Goal: Information Seeking & Learning: Check status

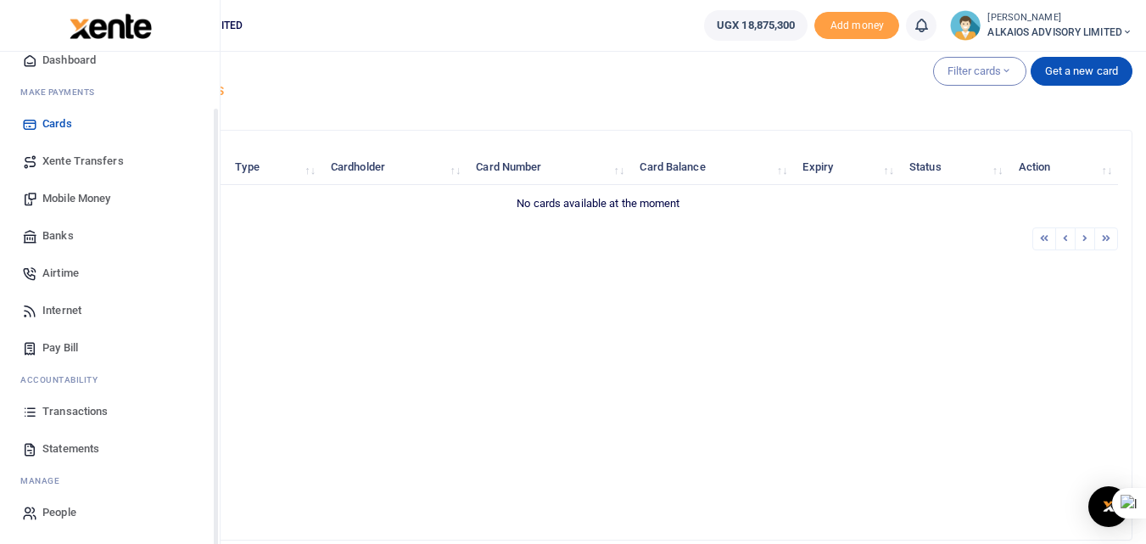
scroll to position [72, 0]
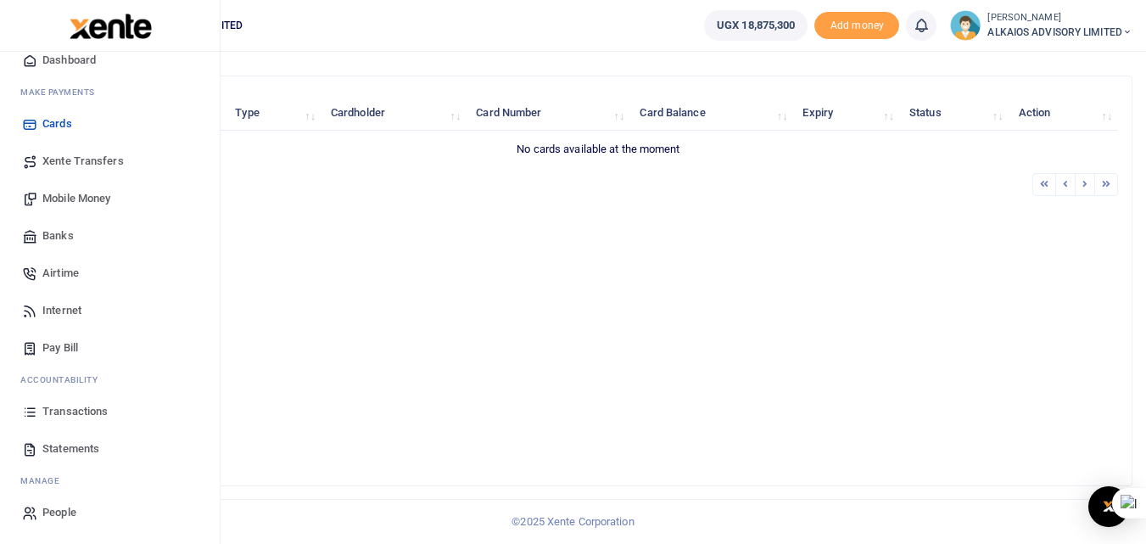
click at [88, 443] on span "Statements" at bounding box center [70, 448] width 57 height 17
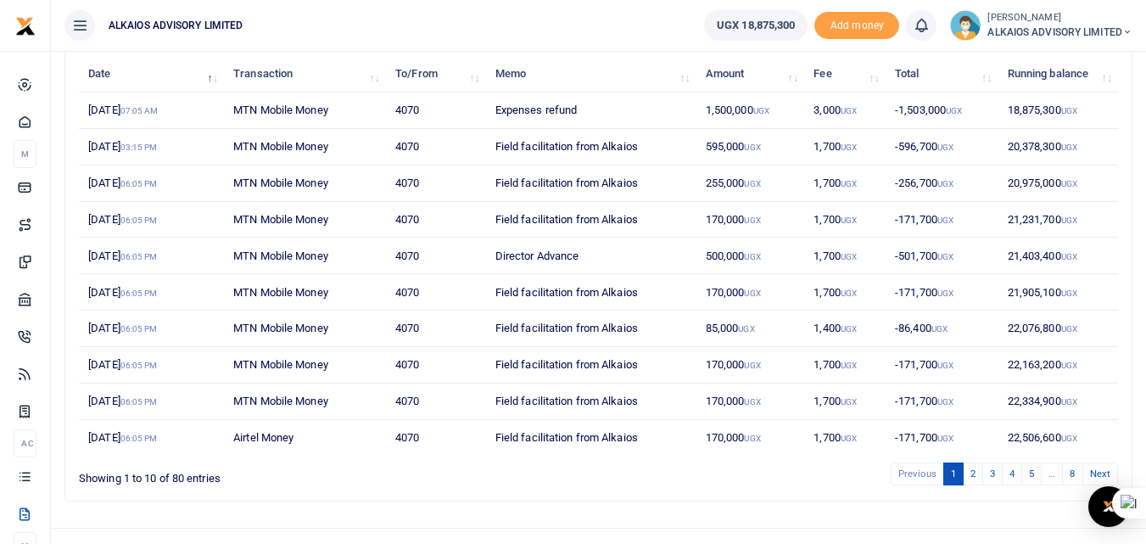
scroll to position [237, 0]
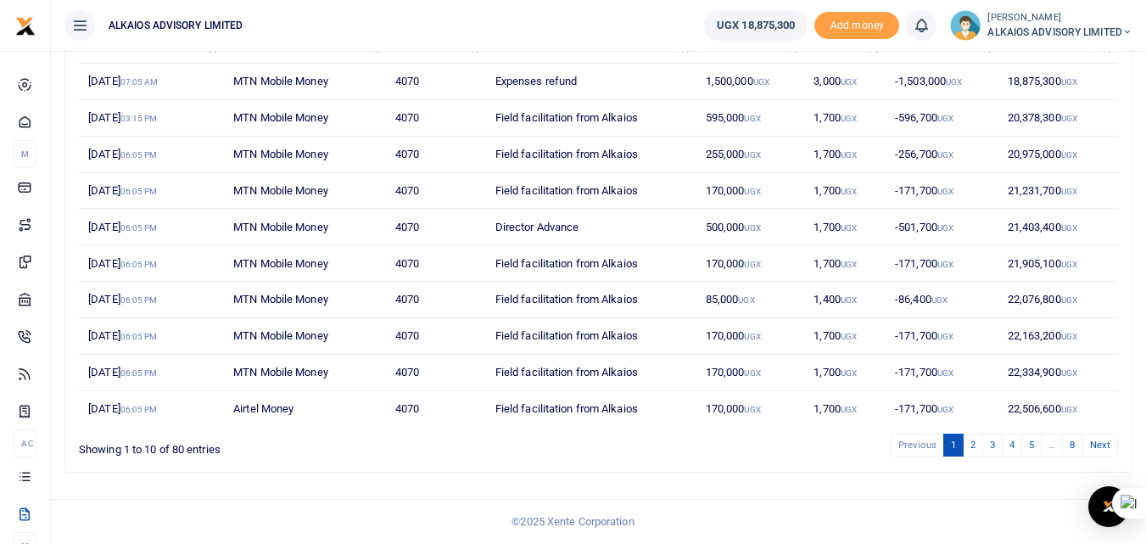
click at [919, 25] on icon at bounding box center [921, 25] width 17 height 19
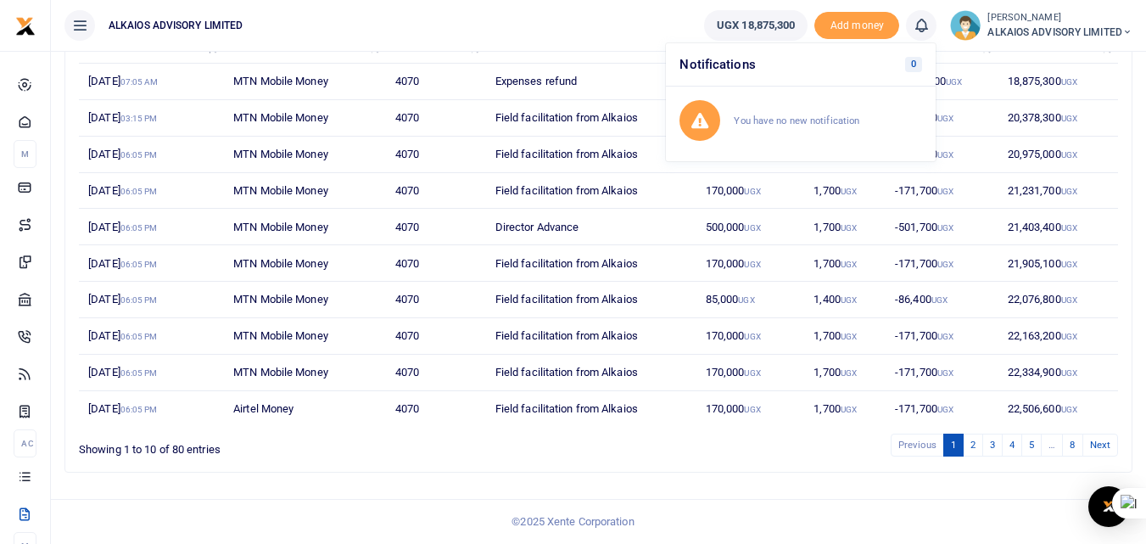
click at [755, 25] on span "UGX 18,875,300" at bounding box center [756, 25] width 78 height 17
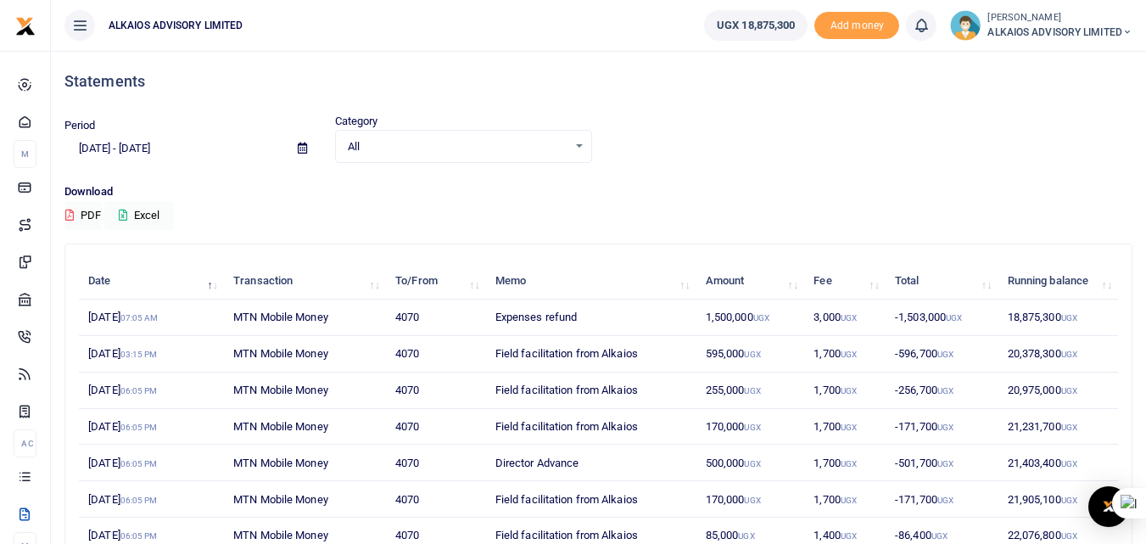
scroll to position [0, 0]
click at [1125, 34] on icon at bounding box center [1127, 32] width 10 height 12
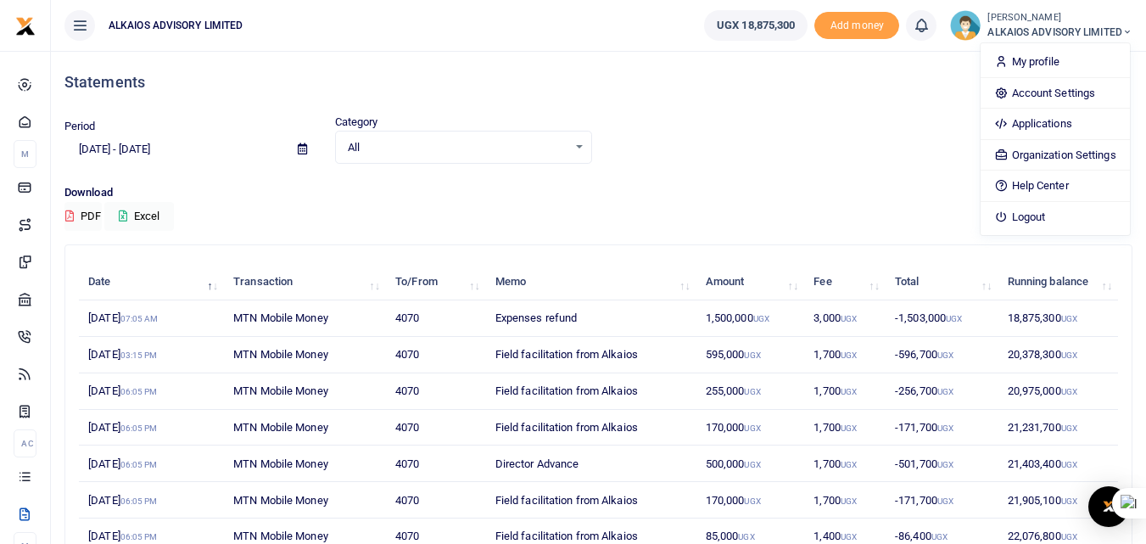
click at [1125, 34] on icon at bounding box center [1127, 32] width 10 height 12
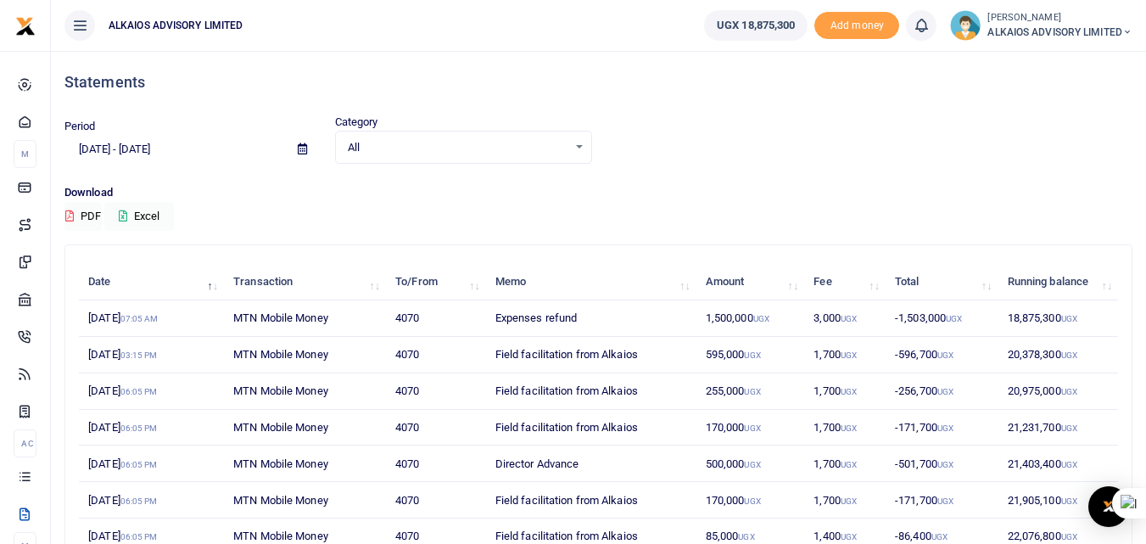
click at [396, 147] on span "All" at bounding box center [458, 147] width 220 height 17
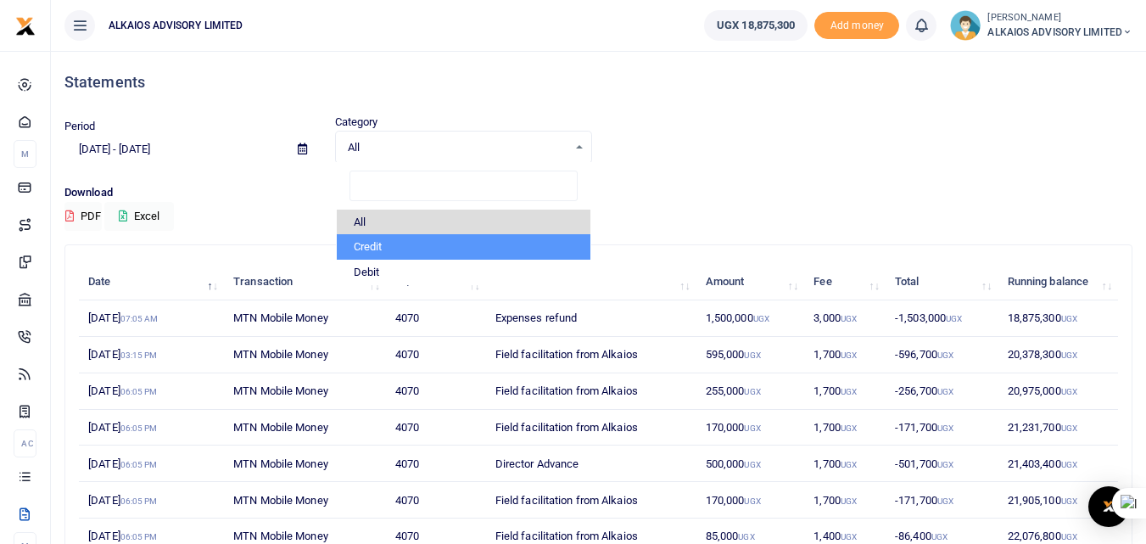
click at [393, 243] on li "Credit" at bounding box center [464, 246] width 254 height 25
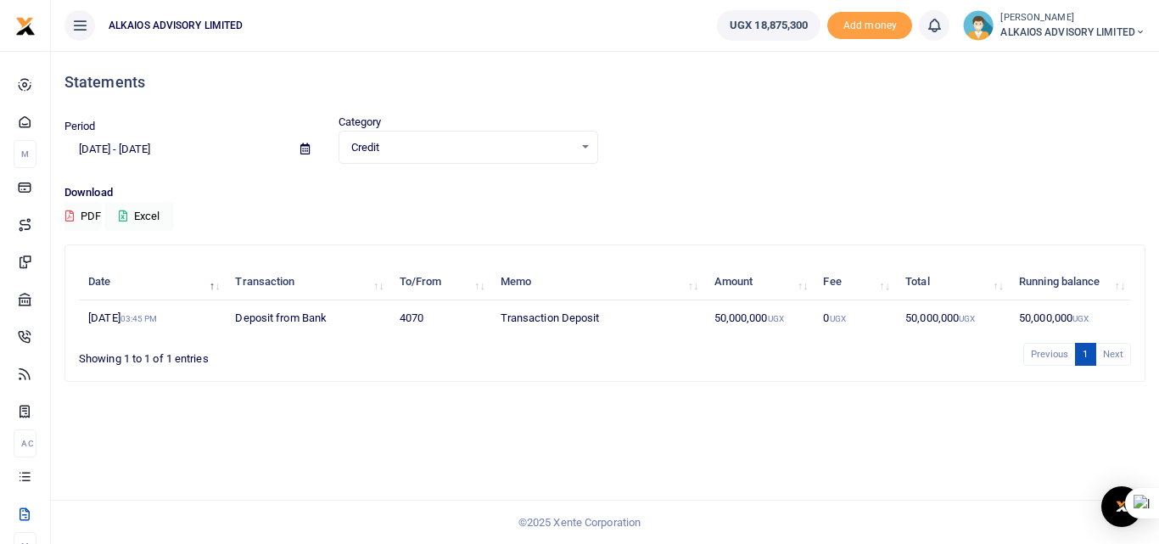
click at [444, 138] on div "Credit Select an option..." at bounding box center [468, 147] width 259 height 19
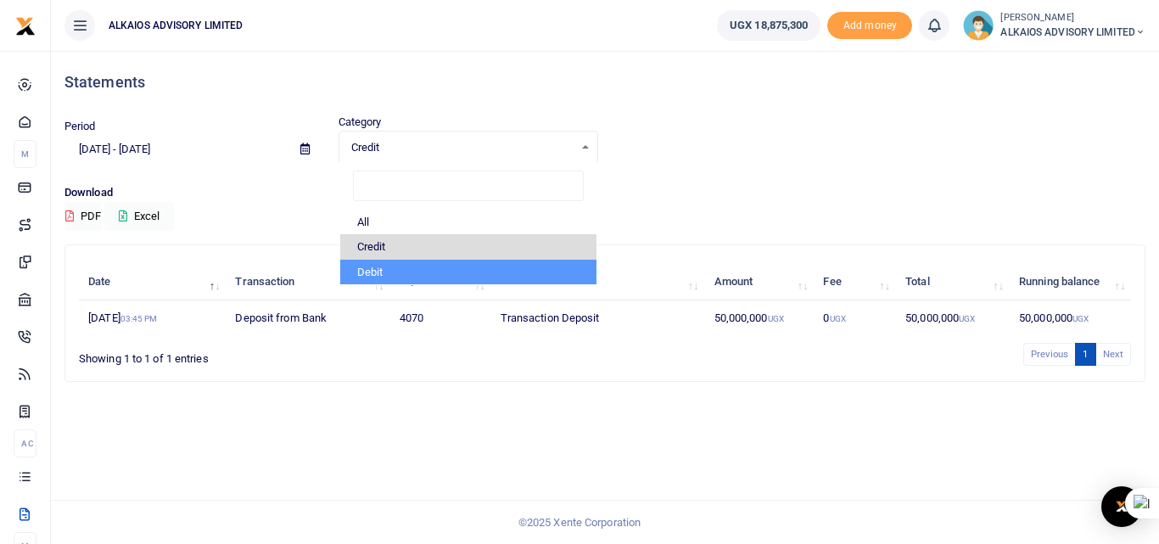
click at [387, 269] on li "Debit" at bounding box center [468, 272] width 257 height 25
select select "debit"
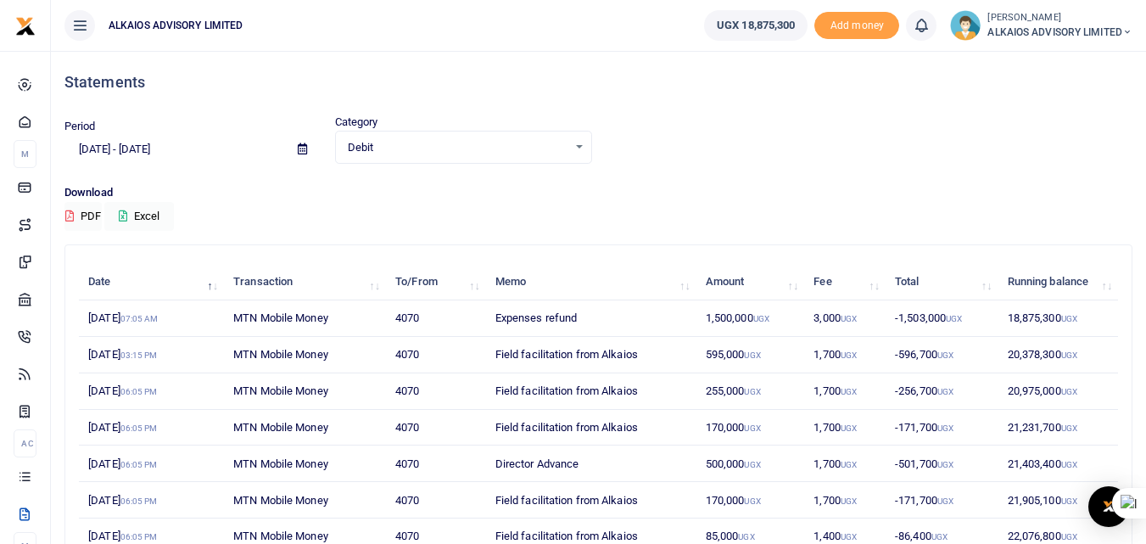
click at [200, 151] on input "[DATE] - [DATE]" at bounding box center [174, 149] width 220 height 29
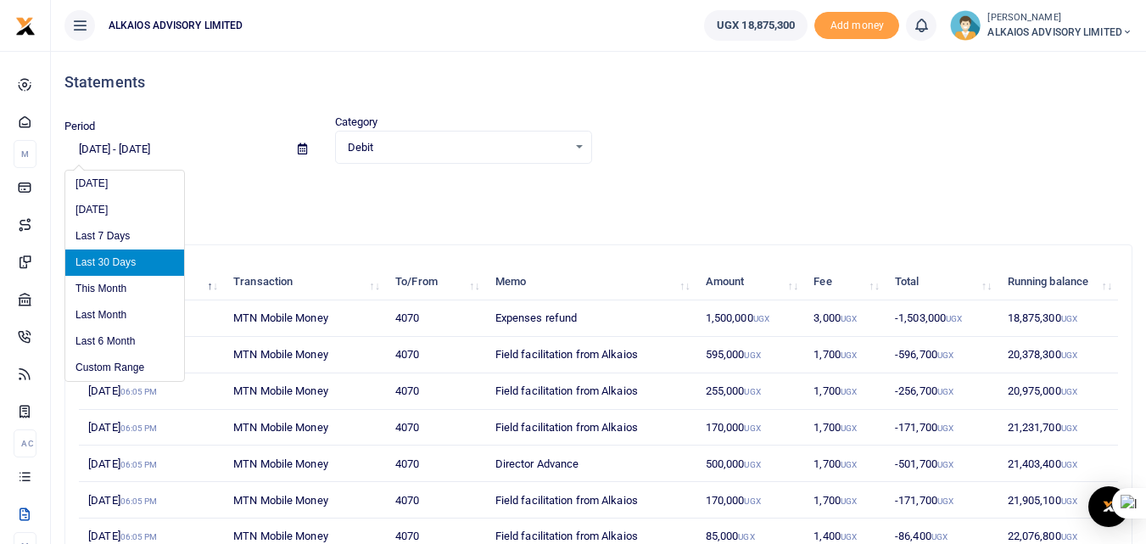
click at [302, 152] on icon at bounding box center [302, 148] width 9 height 11
click at [118, 365] on li "Custom Range" at bounding box center [124, 368] width 119 height 26
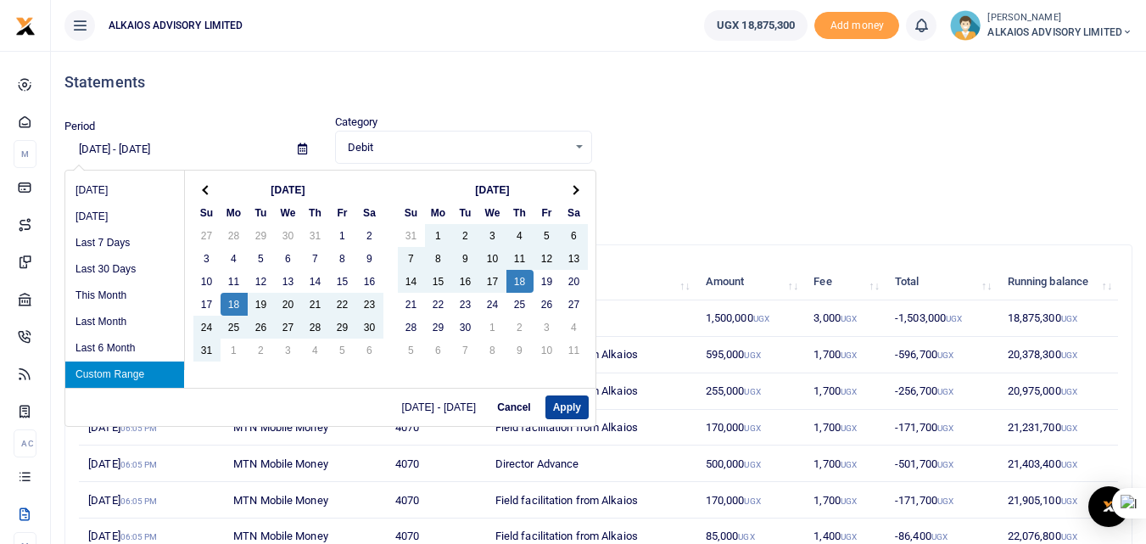
click at [572, 404] on button "Apply" at bounding box center [566, 407] width 43 height 24
type input "[DATE] - [DATE]"
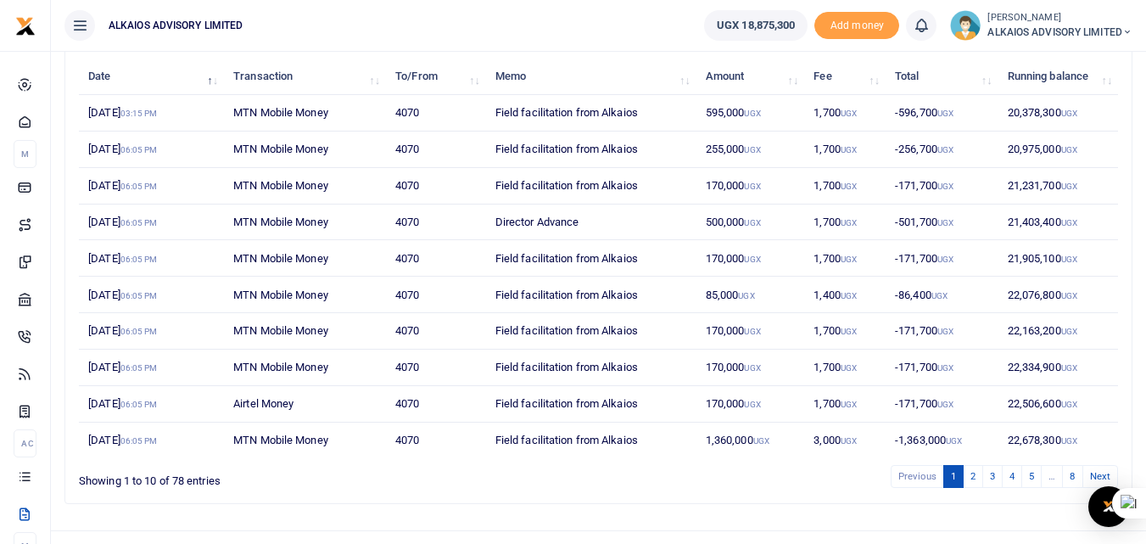
scroll to position [237, 0]
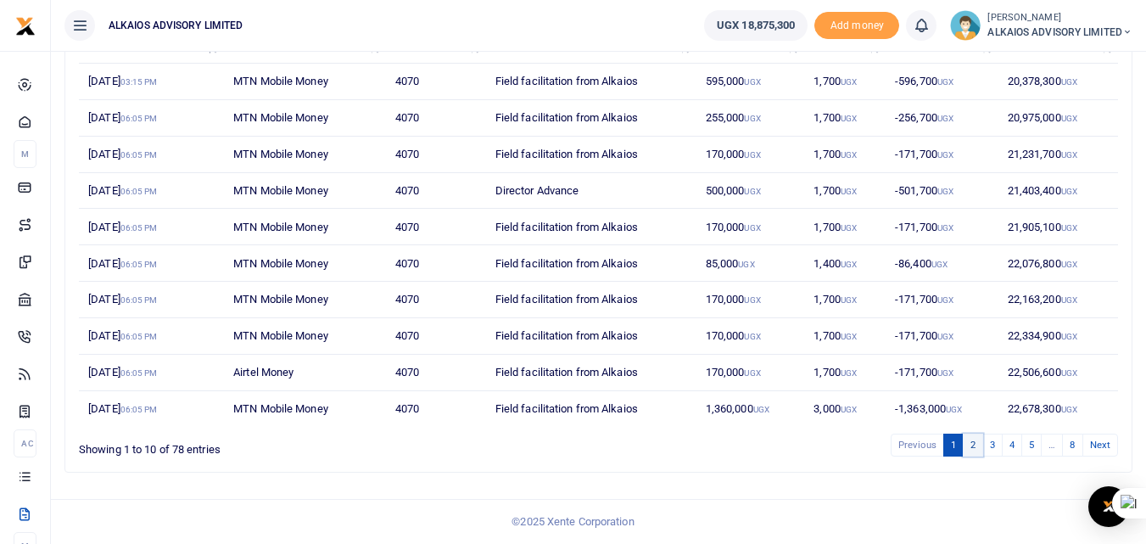
click at [970, 442] on link "2" at bounding box center [973, 444] width 20 height 23
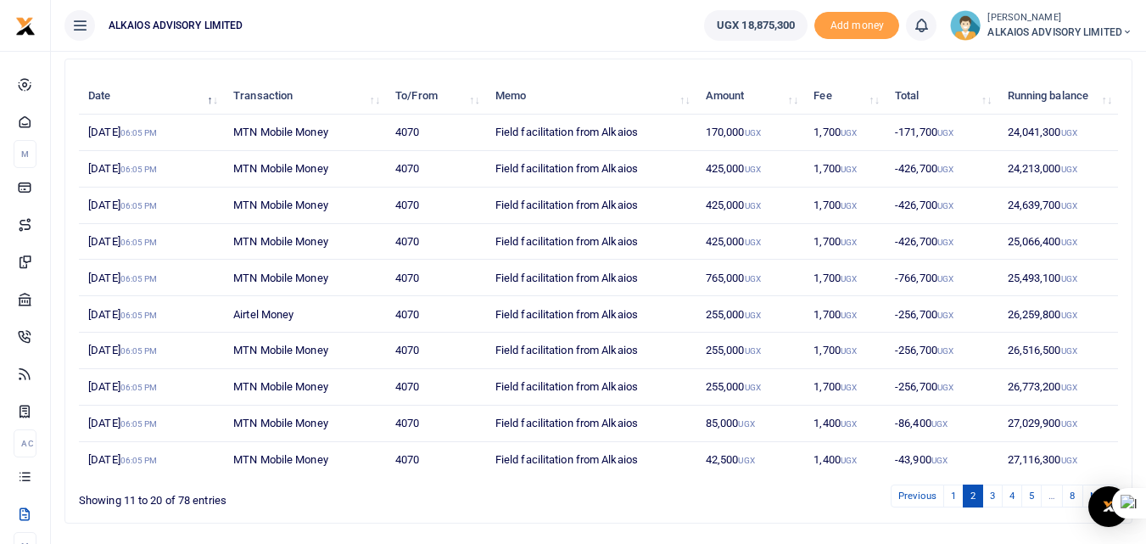
scroll to position [234, 0]
